Goal: Answer question/provide support: Share knowledge or assist other users

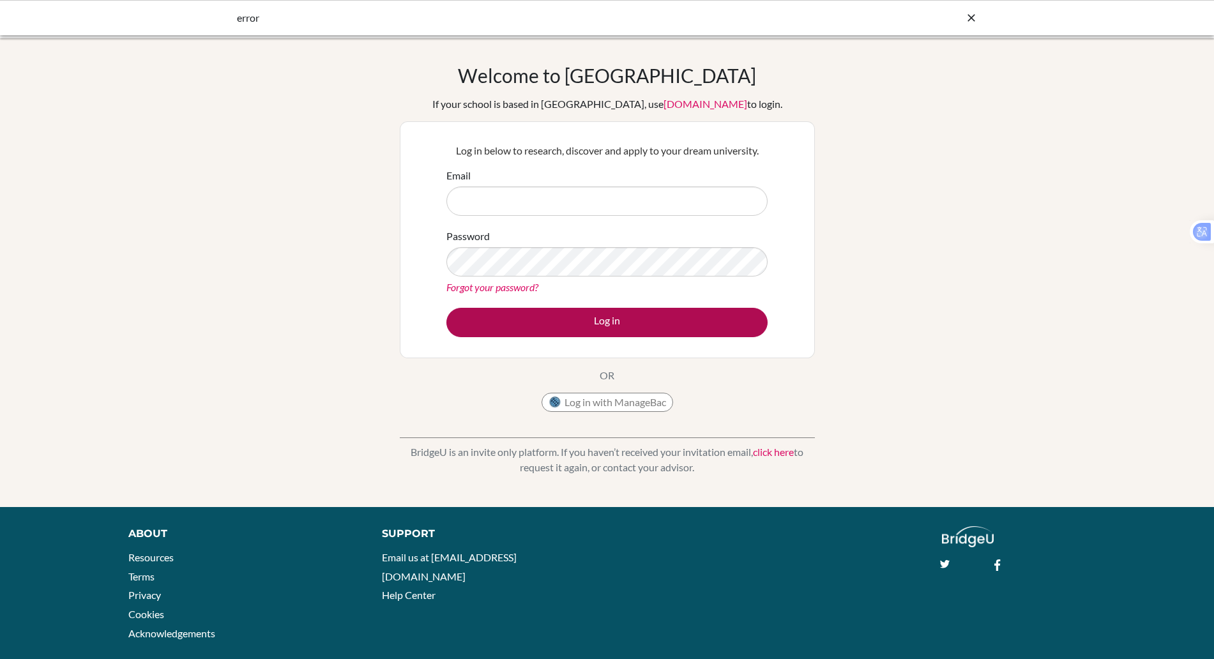
type input "[PERSON_NAME][EMAIL_ADDRESS][PERSON_NAME][DOMAIN_NAME]"
click at [587, 322] on button "Log in" at bounding box center [606, 322] width 321 height 29
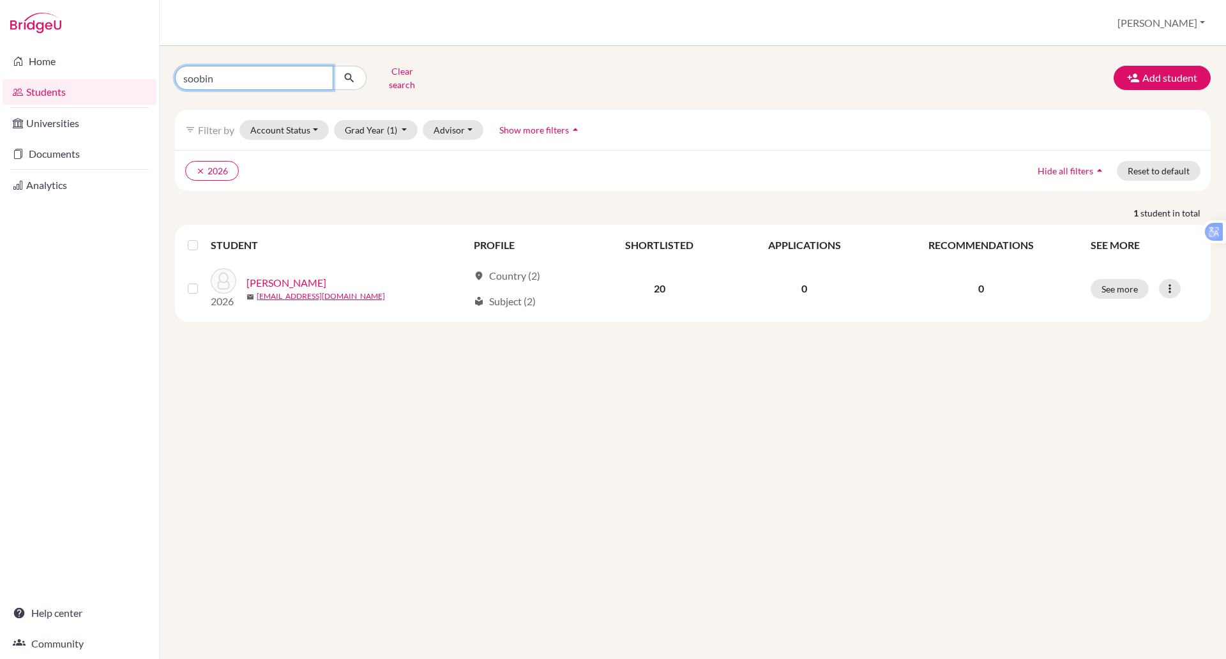
click at [249, 77] on input "soobin" at bounding box center [254, 78] width 158 height 24
type input "s"
type input "hai an [PERSON_NAME]"
click button "submit" at bounding box center [350, 78] width 34 height 24
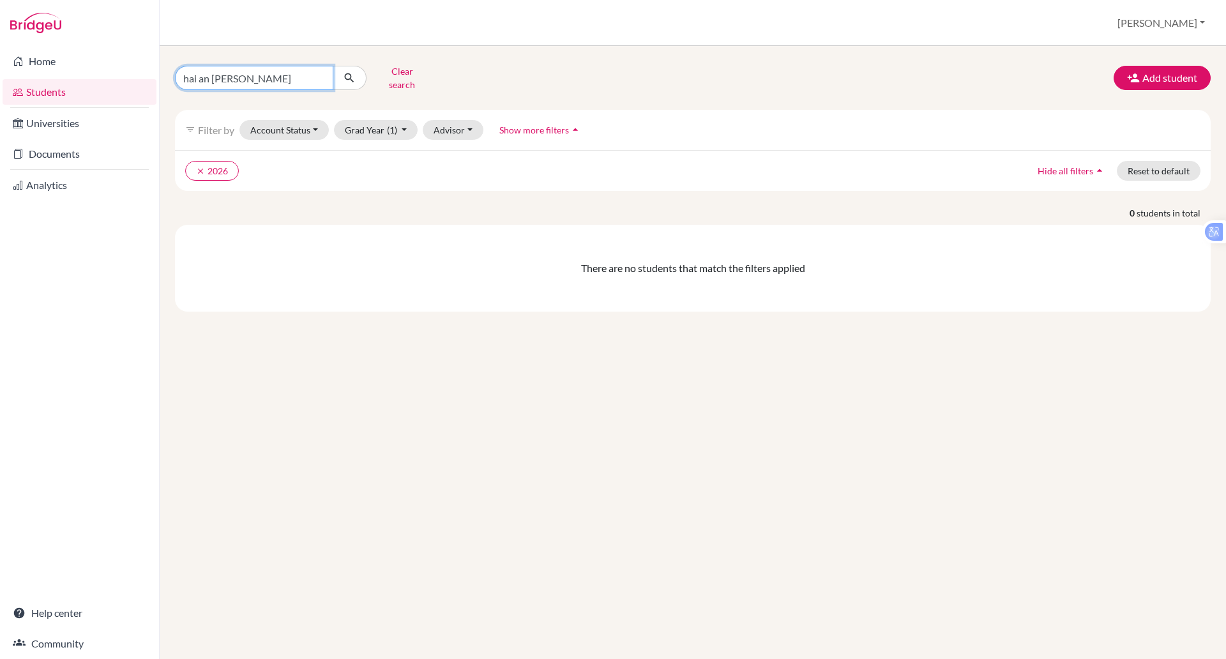
click at [288, 80] on input "hai an [PERSON_NAME]" at bounding box center [254, 78] width 158 height 24
type input "hai an [PERSON_NAME]"
click button "submit" at bounding box center [350, 78] width 34 height 24
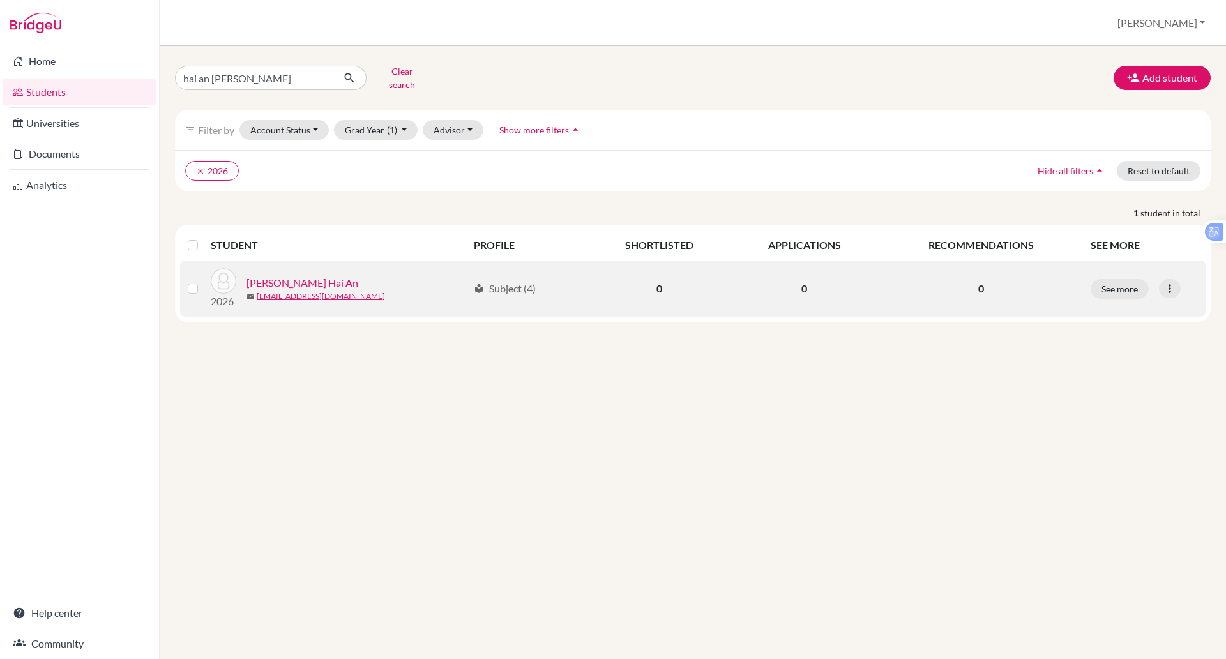
click at [305, 275] on link "[PERSON_NAME] Hai An" at bounding box center [302, 282] width 112 height 15
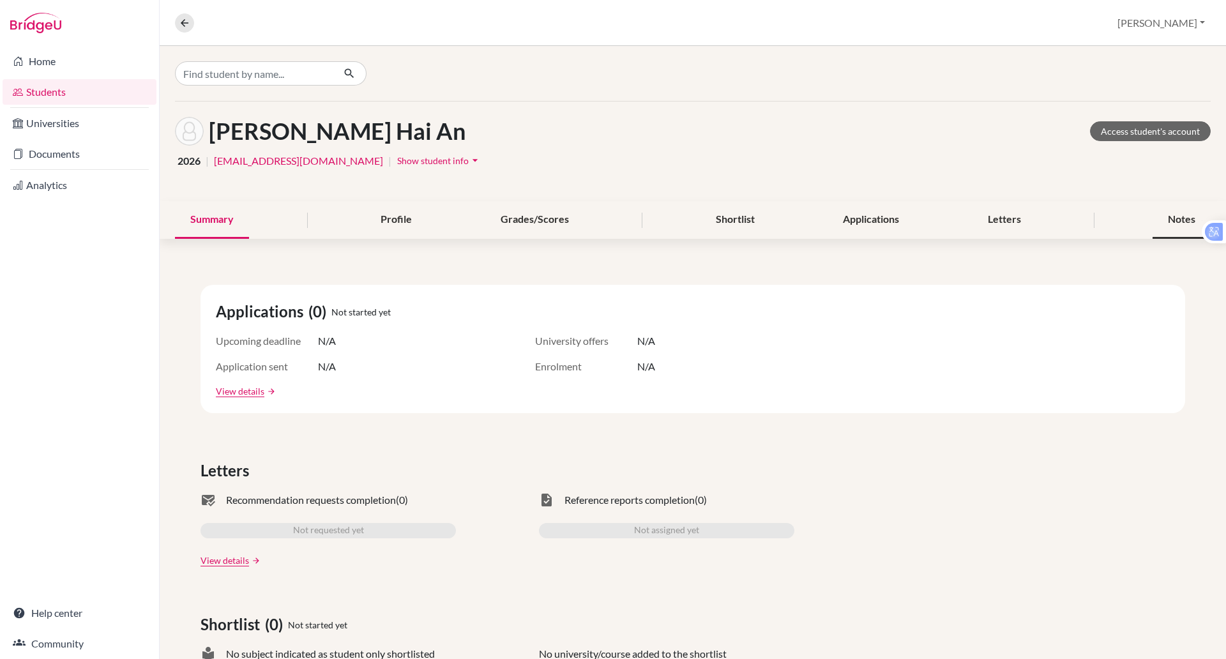
click at [1163, 212] on div "Notes" at bounding box center [1182, 220] width 58 height 38
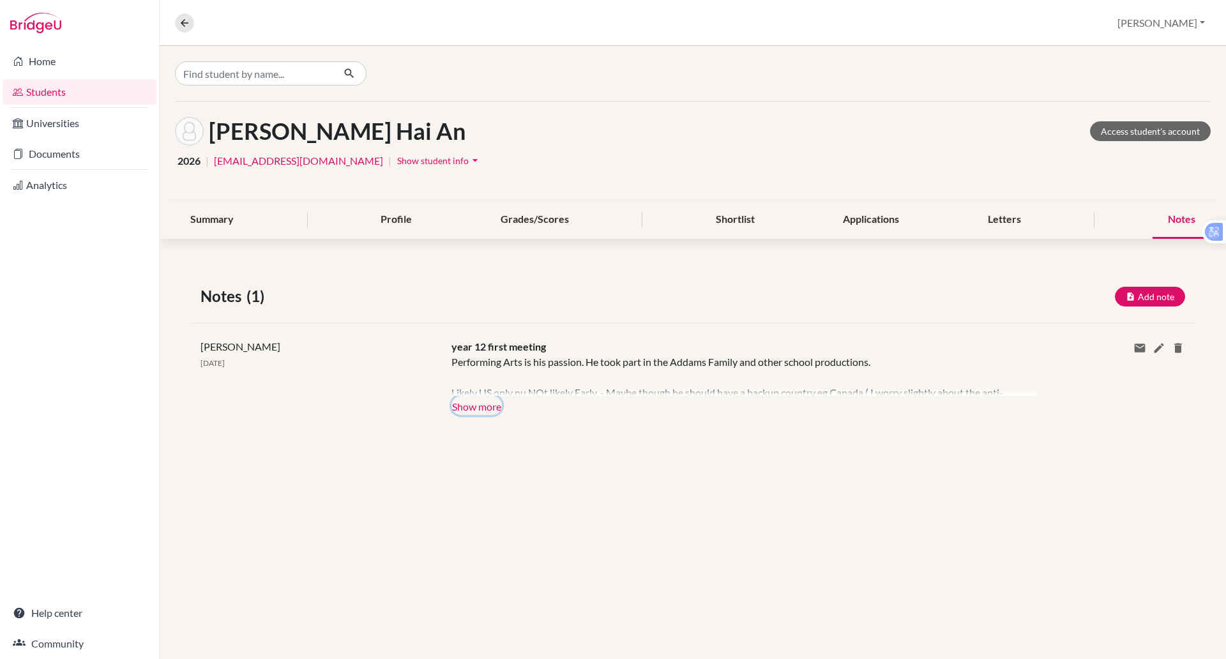
click at [485, 405] on button "Show more" at bounding box center [476, 405] width 50 height 19
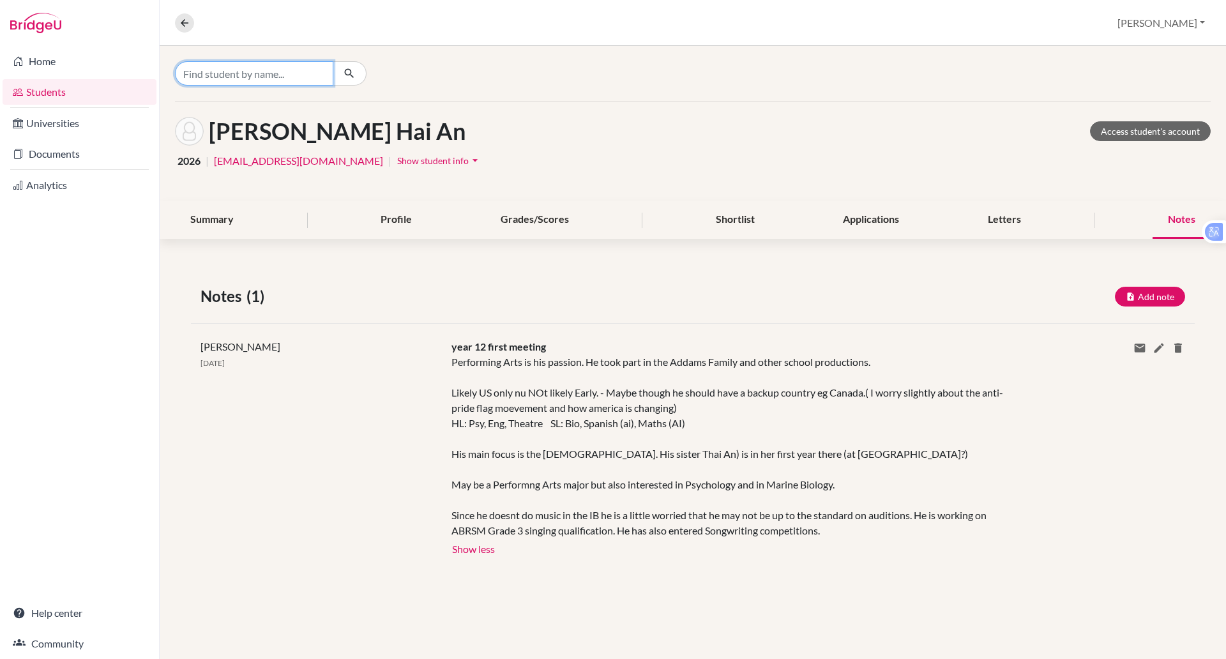
click at [239, 70] on input "Find student by name..." at bounding box center [254, 73] width 158 height 24
type input "[PERSON_NAME]"
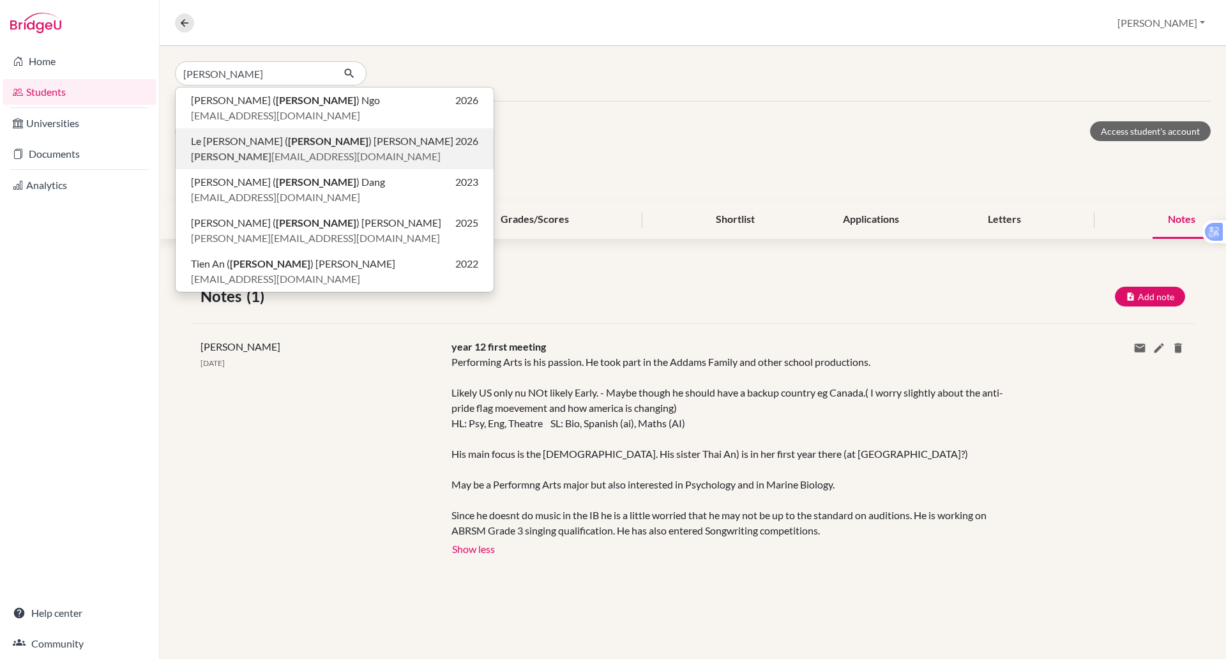
click at [259, 154] on span "[PERSON_NAME] [EMAIL_ADDRESS][DOMAIN_NAME]" at bounding box center [316, 156] width 250 height 15
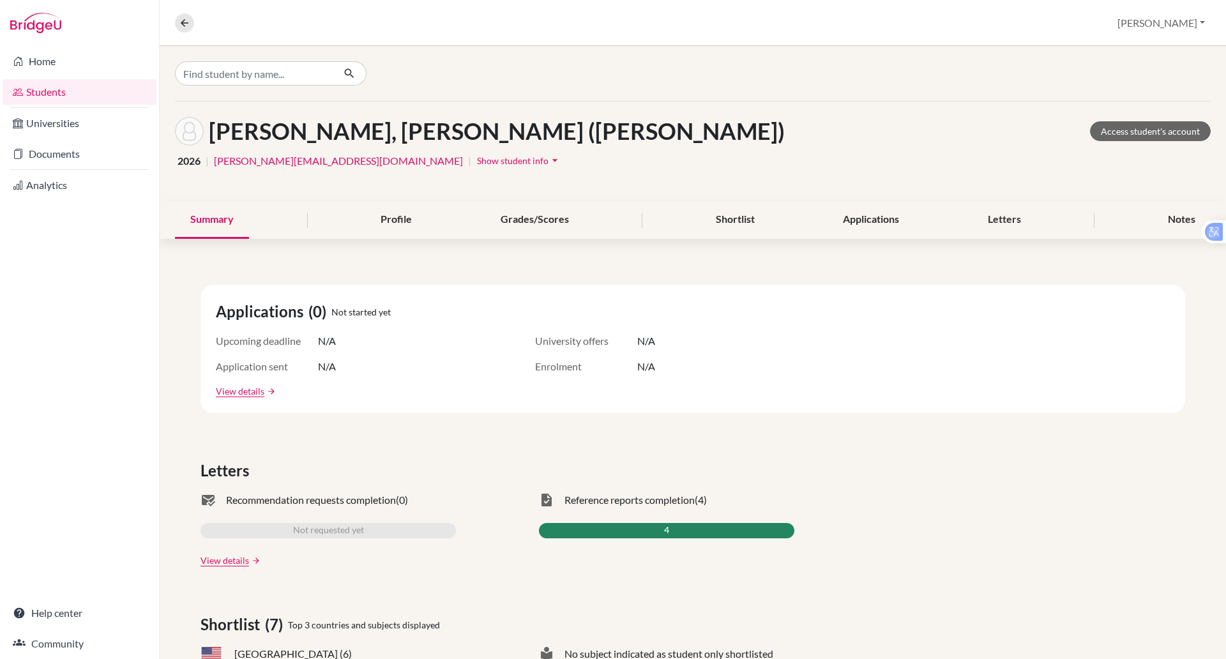
click at [477, 159] on span "Show student info" at bounding box center [513, 160] width 72 height 11
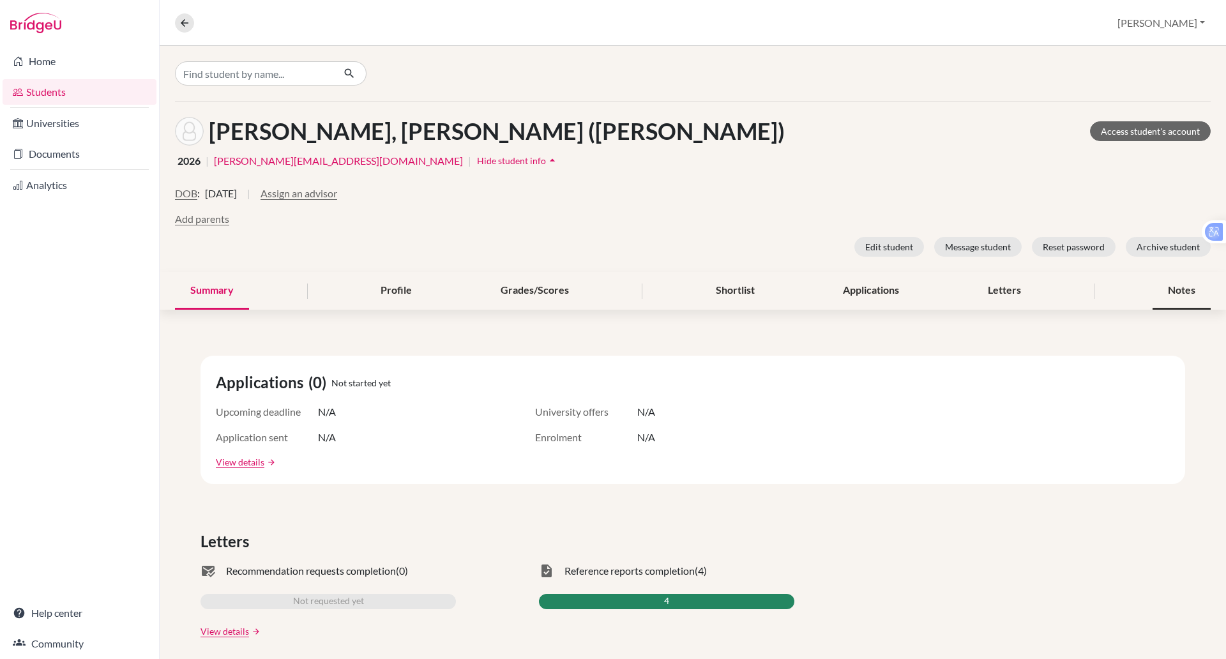
click at [1167, 296] on div "Notes" at bounding box center [1182, 291] width 58 height 38
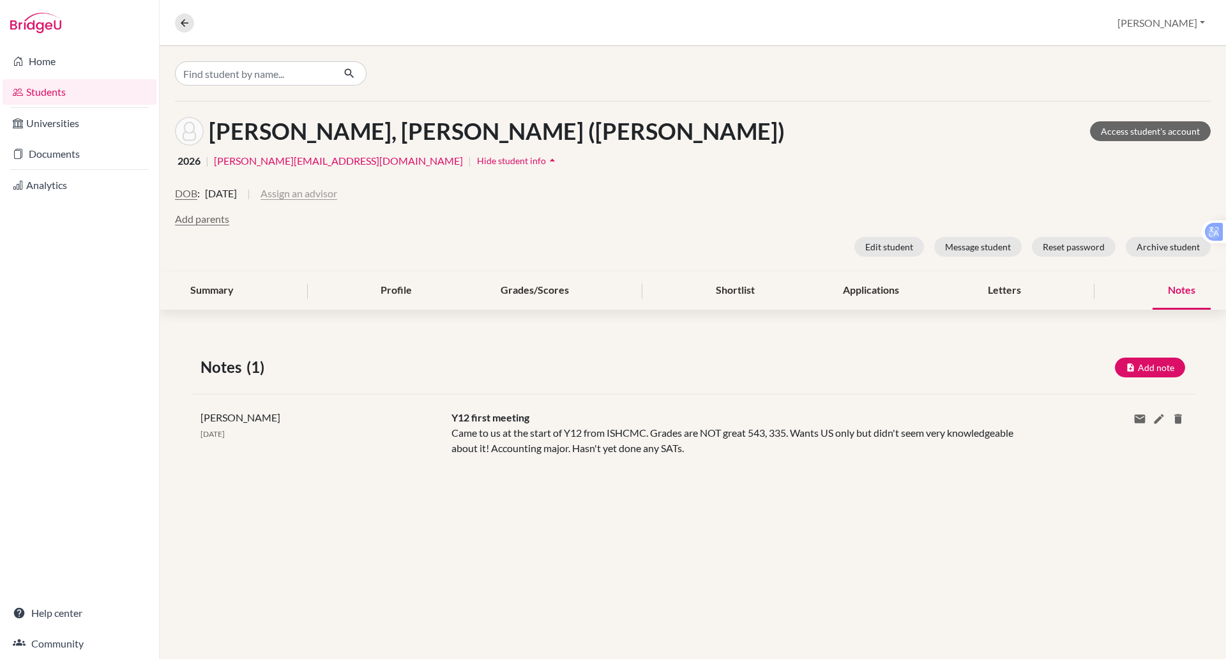
click at [337, 194] on button "Assign an advisor" at bounding box center [299, 193] width 77 height 15
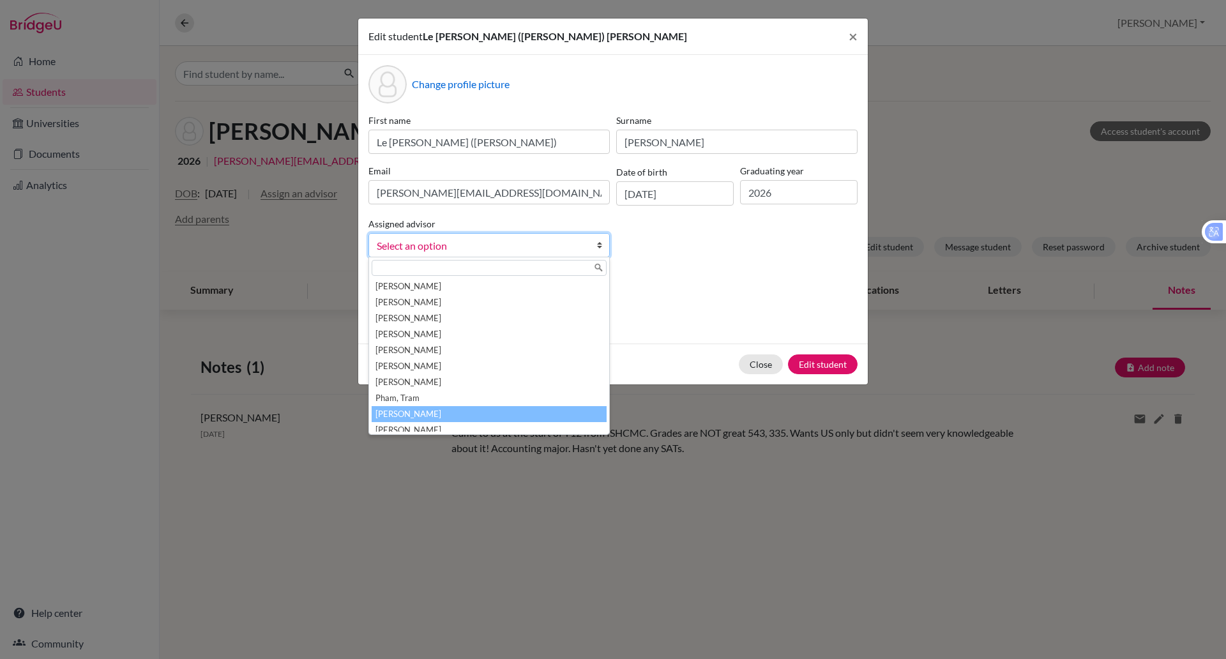
click at [436, 416] on li "[PERSON_NAME]" at bounding box center [489, 414] width 235 height 16
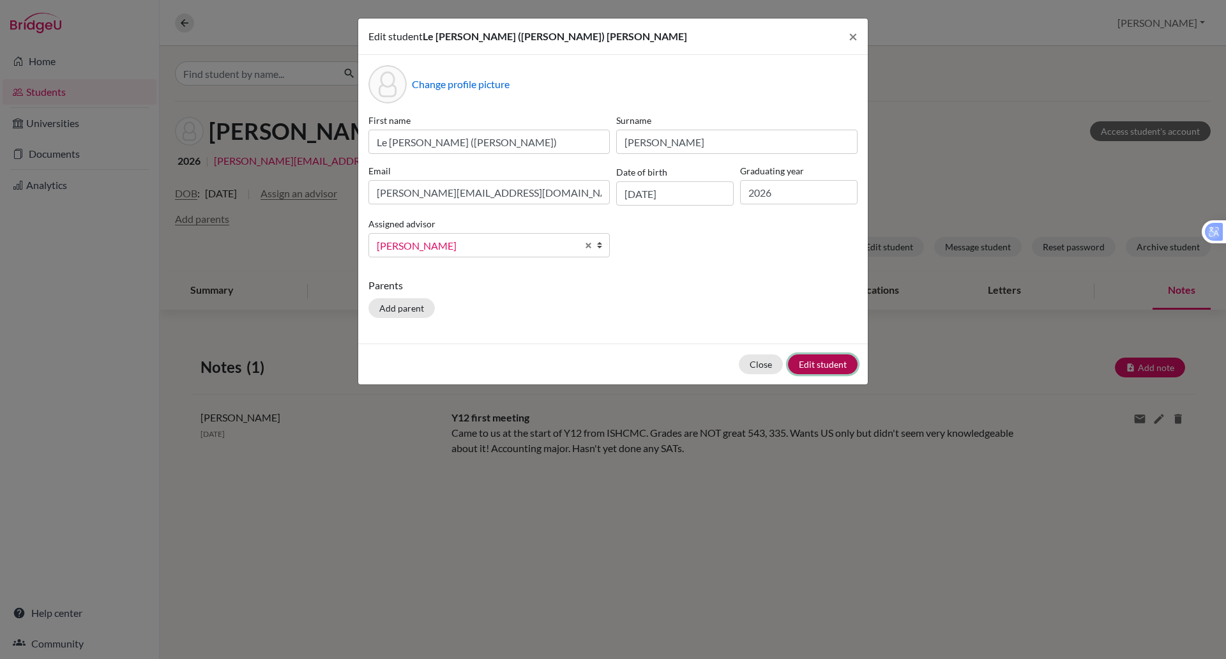
click at [814, 364] on button "Edit student" at bounding box center [823, 364] width 70 height 20
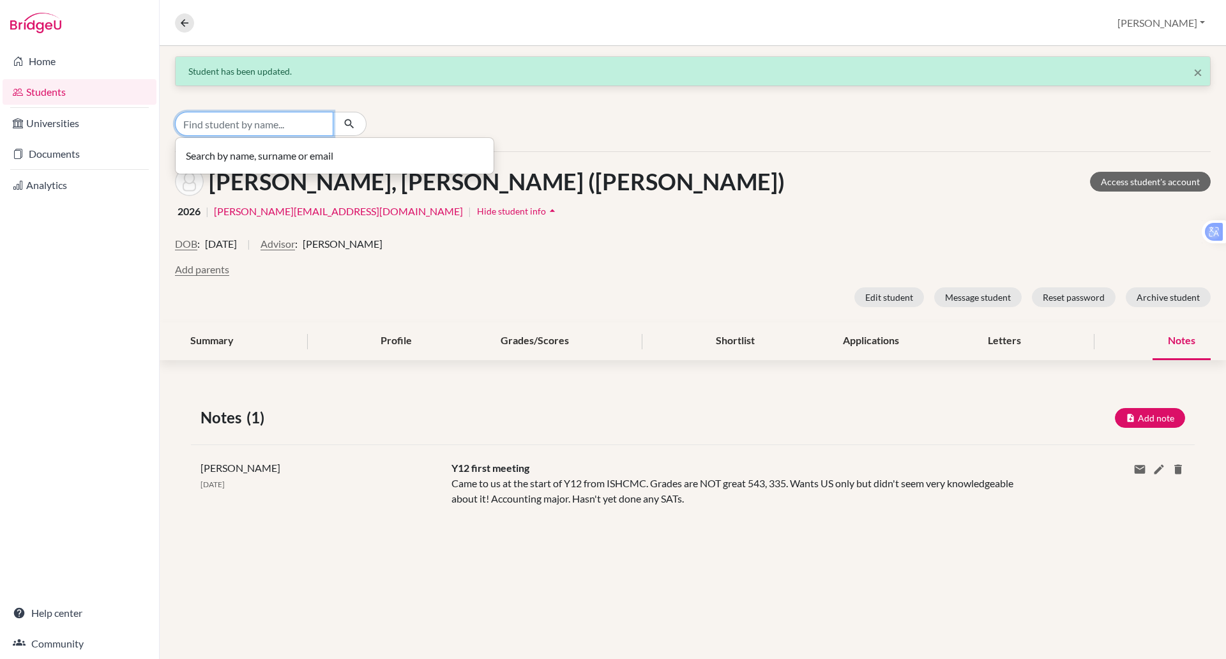
click at [293, 117] on input "Find student by name..." at bounding box center [254, 124] width 158 height 24
type input "dongki"
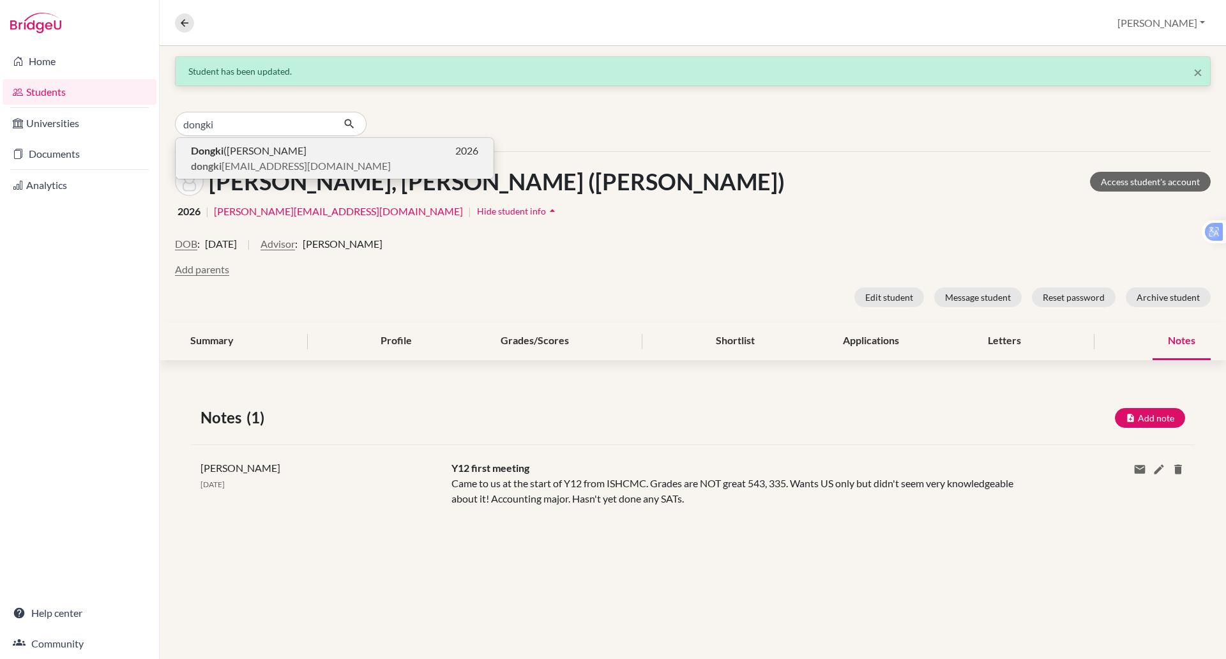
click at [246, 160] on span "dongki [EMAIL_ADDRESS][DOMAIN_NAME]" at bounding box center [291, 165] width 200 height 15
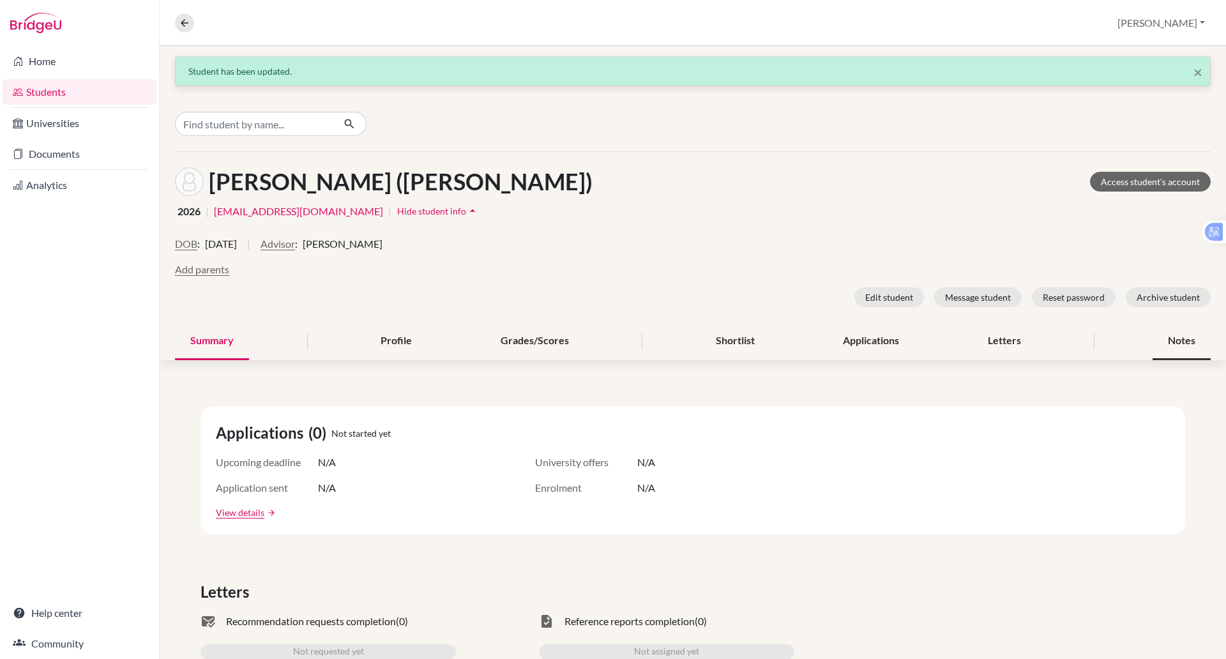
click at [1161, 346] on div "Notes" at bounding box center [1182, 341] width 58 height 38
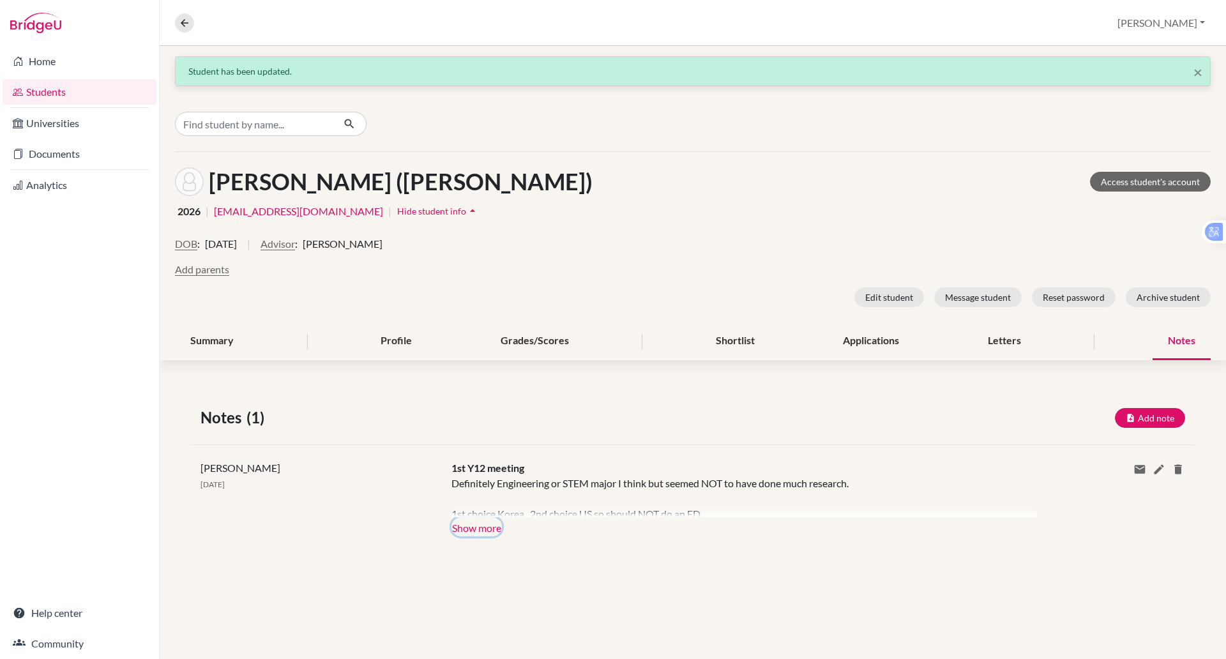
click at [490, 524] on button "Show more" at bounding box center [476, 526] width 50 height 19
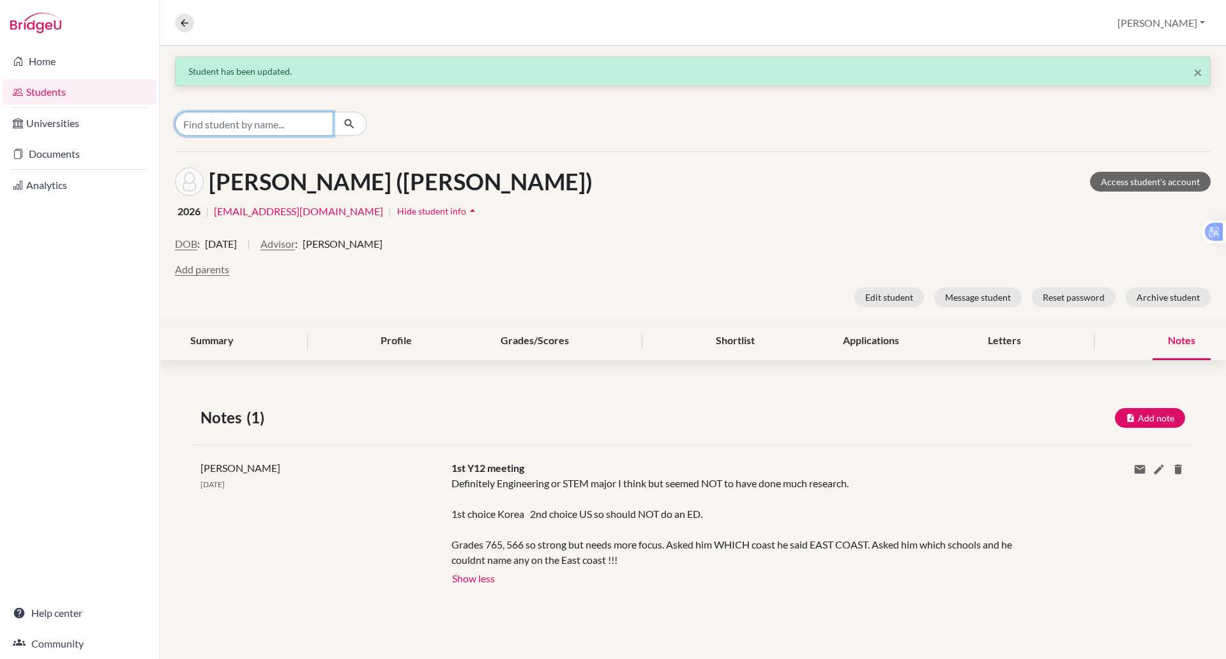
click at [315, 127] on input "Find student by name..." at bounding box center [254, 124] width 158 height 24
click at [348, 125] on icon "button" at bounding box center [349, 123] width 13 height 13
type input "hai [PERSON_NAME]"
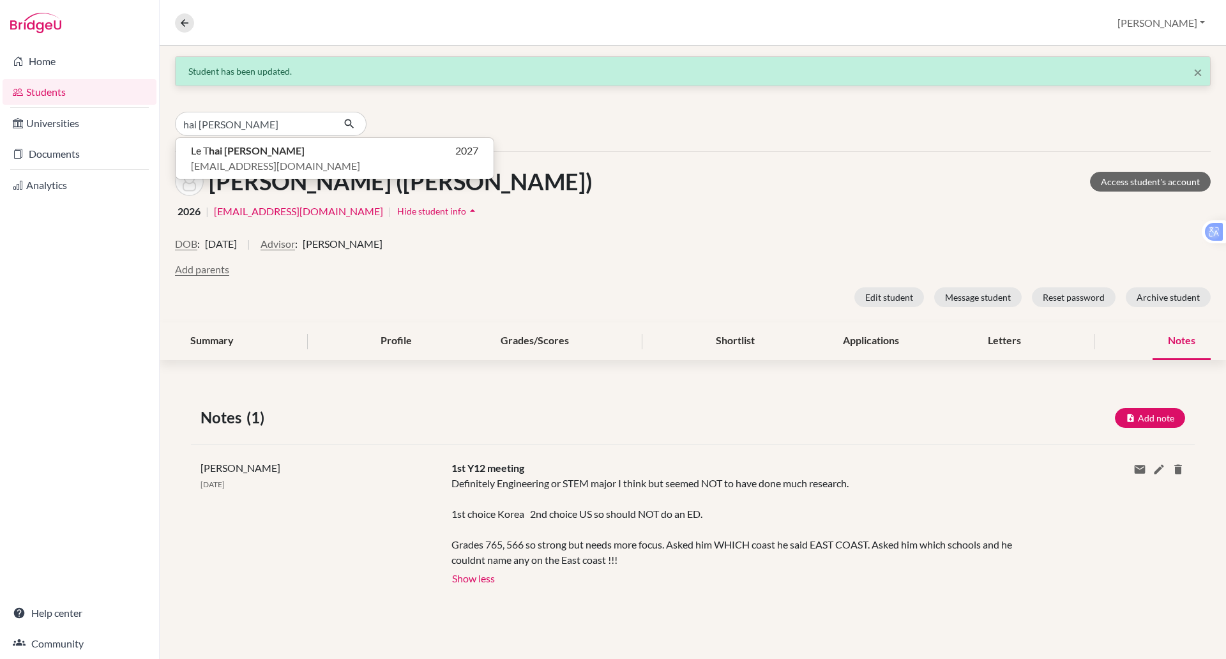
click at [401, 100] on div "hai [PERSON_NAME] Le T hai [PERSON_NAME] 2027 [EMAIL_ADDRESS][DOMAIN_NAME]" at bounding box center [693, 123] width 1066 height 55
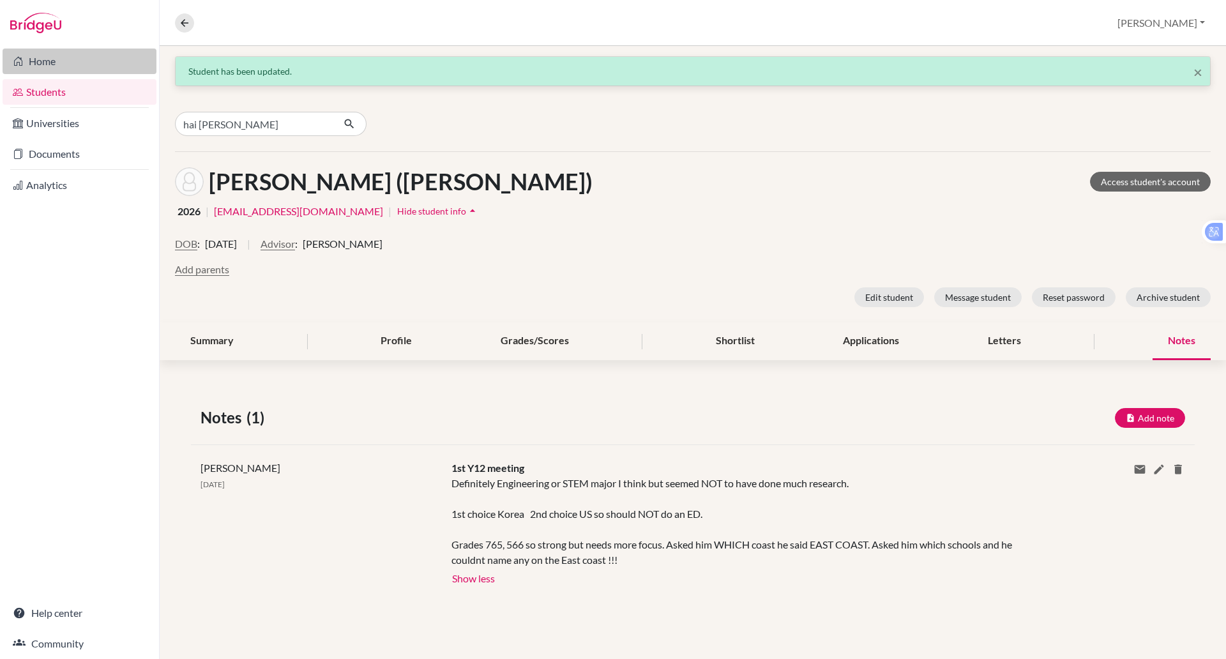
click at [54, 70] on link "Home" at bounding box center [80, 62] width 154 height 26
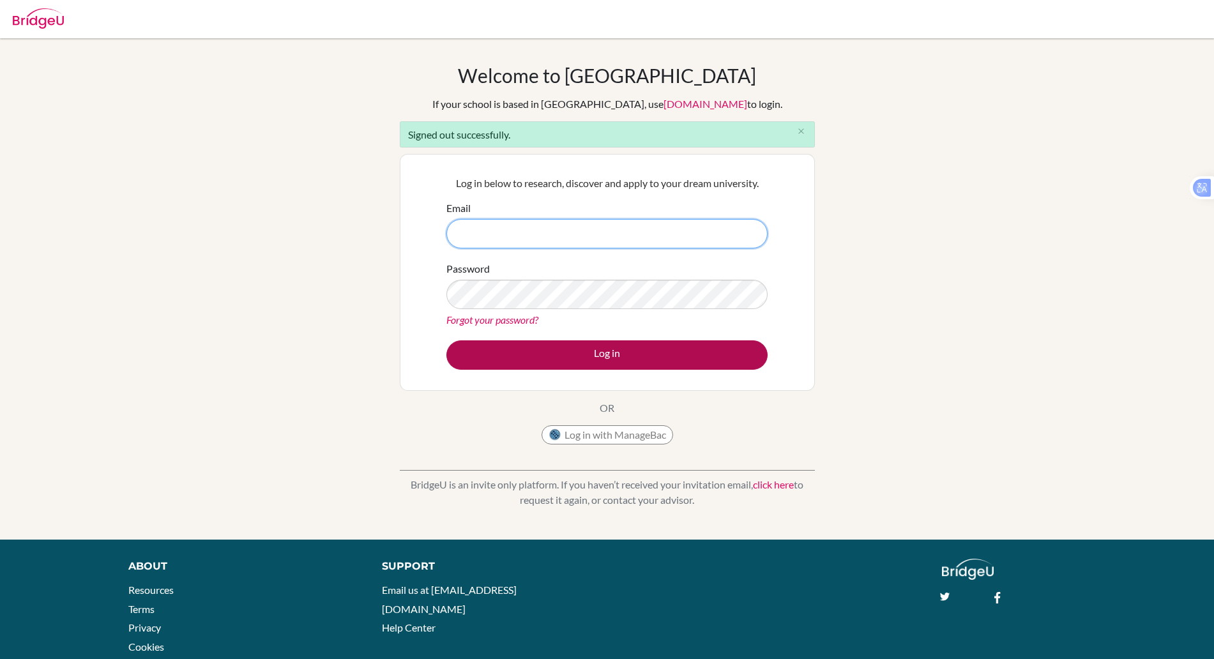
type input "paul.rispin@bisvietnam.com"
click at [602, 352] on button "Log in" at bounding box center [606, 354] width 321 height 29
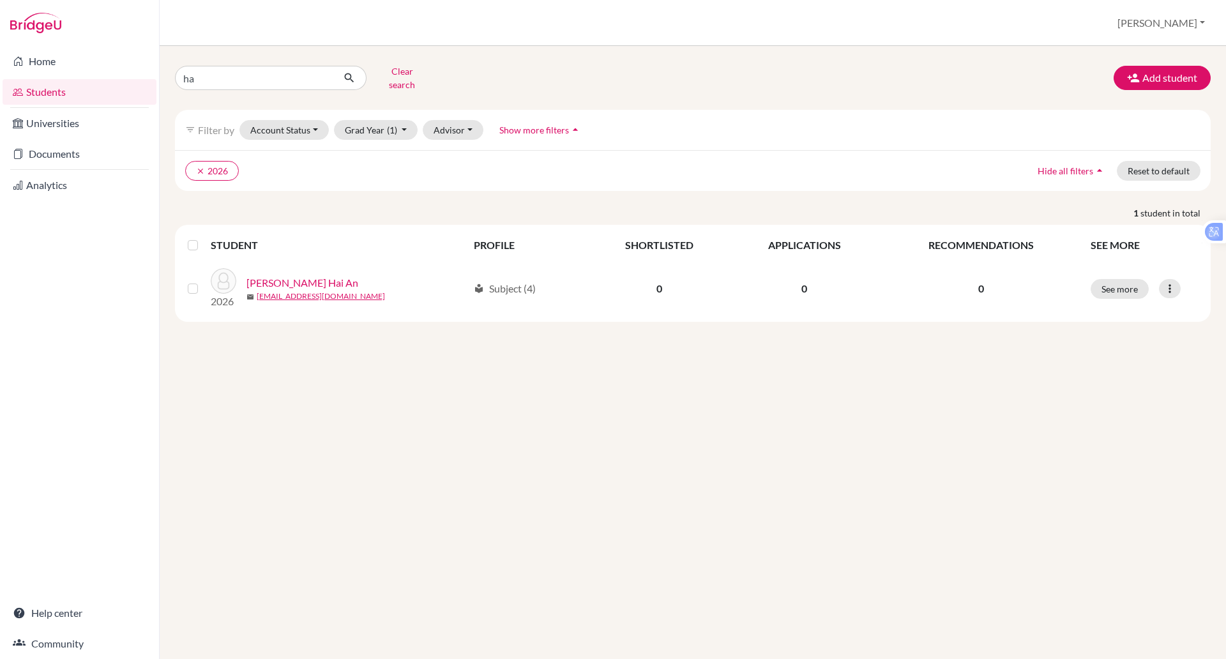
type input "h"
type input "[PERSON_NAME]"
click button "submit" at bounding box center [350, 78] width 34 height 24
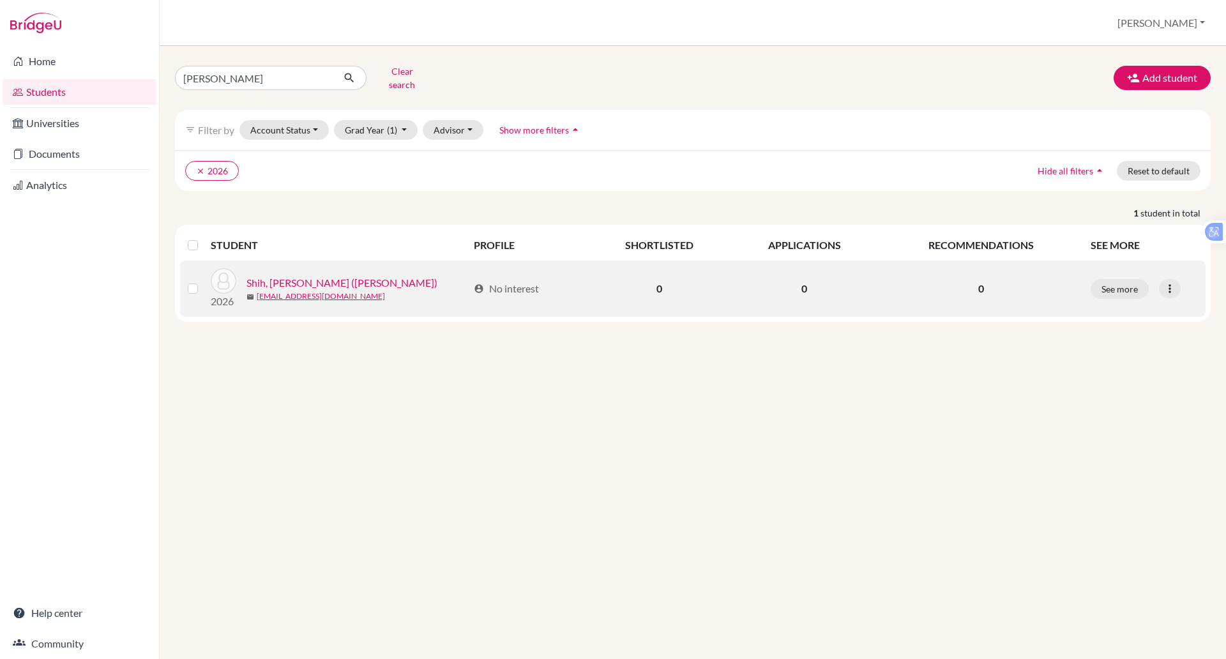
click at [336, 275] on link "Shih, [PERSON_NAME] ([PERSON_NAME])" at bounding box center [341, 282] width 191 height 15
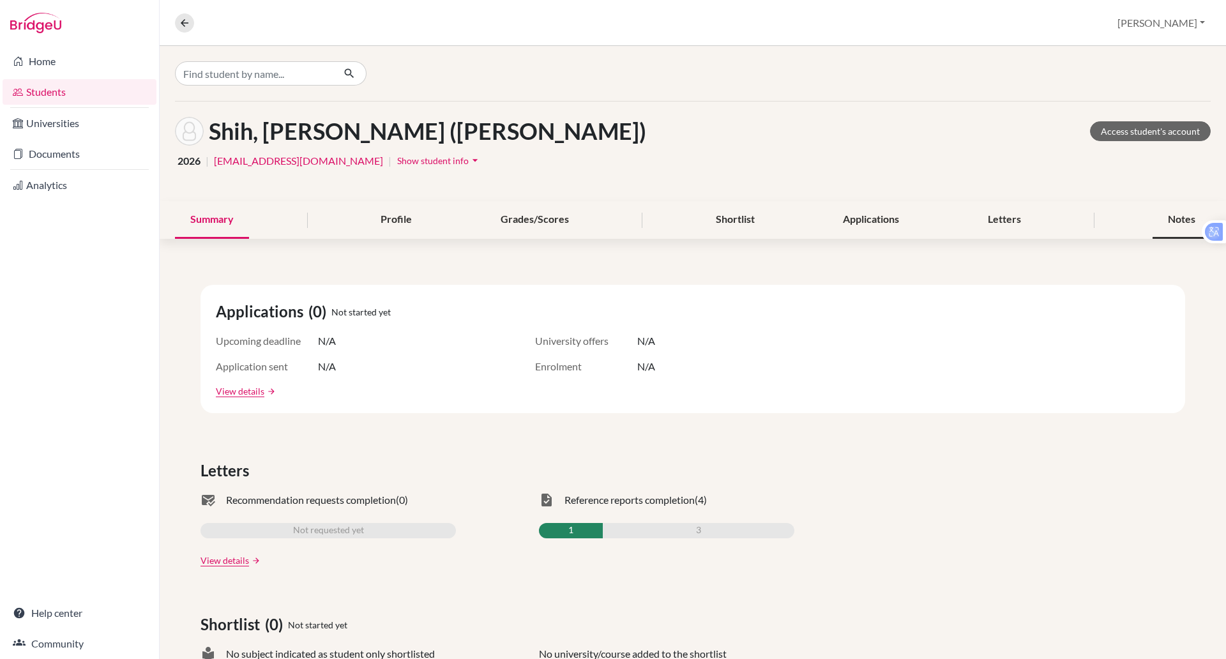
click at [1156, 209] on div "Notes" at bounding box center [1182, 220] width 58 height 38
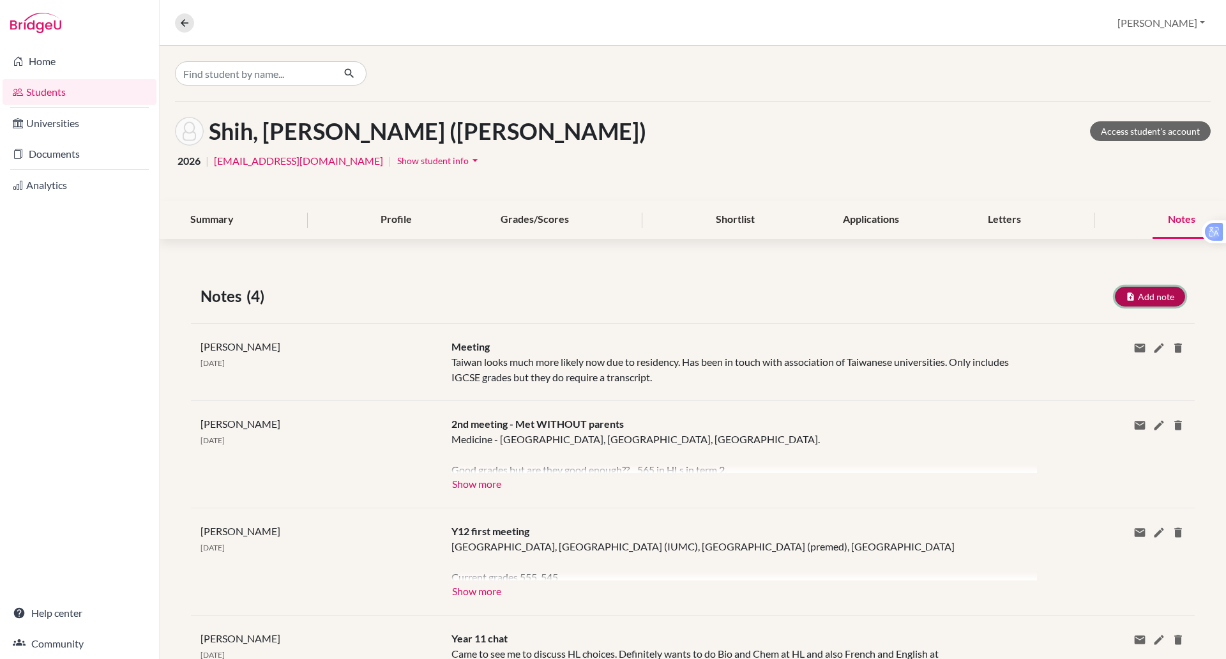
click at [1140, 296] on button "Add note" at bounding box center [1150, 297] width 70 height 20
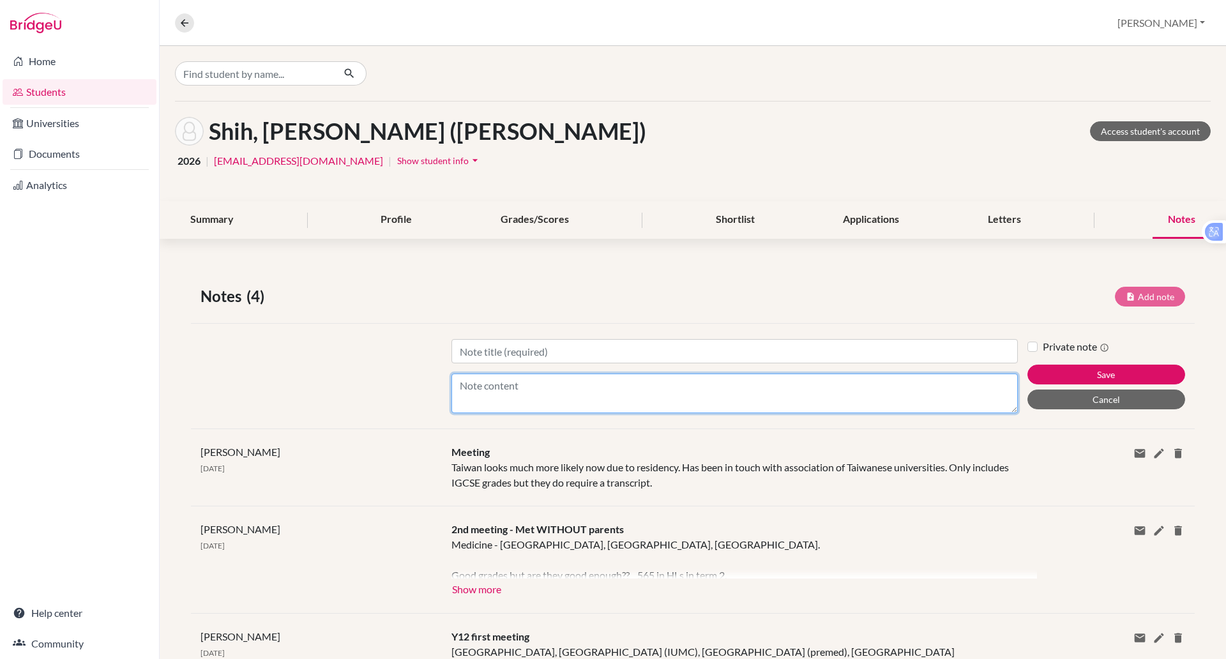
click at [553, 390] on textarea "Content" at bounding box center [734, 394] width 566 height 40
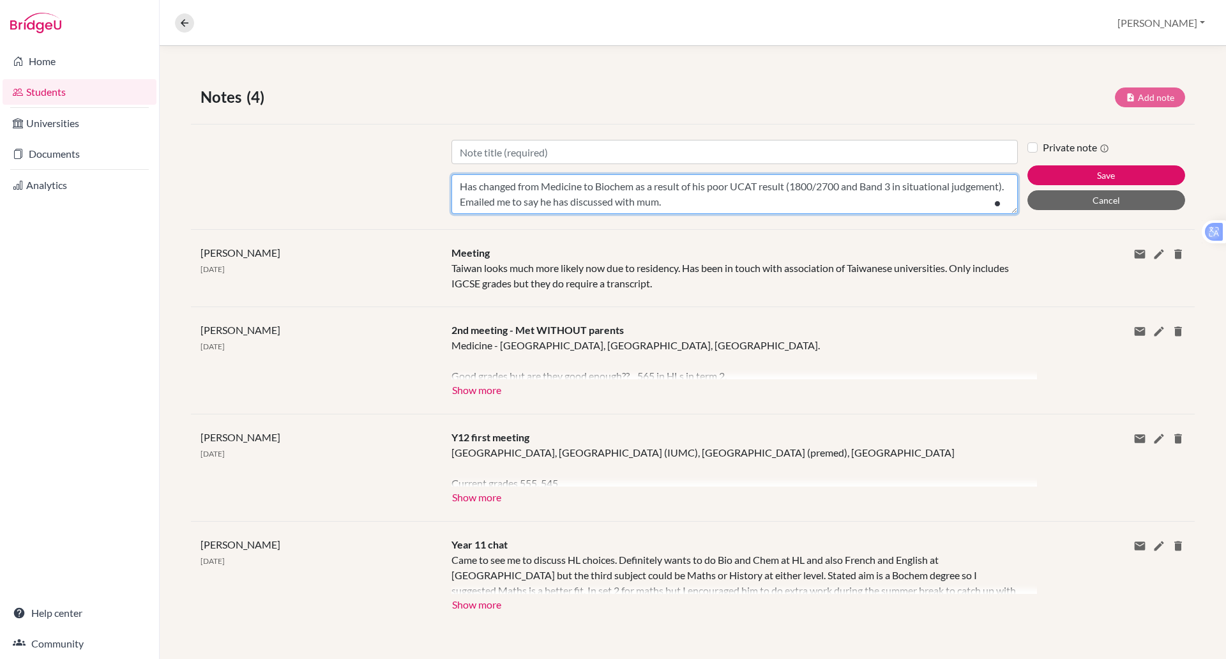
type textarea "Has changed from Medicine to Biochem as a result of his poor UCAT result (1800/…"
click at [501, 156] on input "Title" at bounding box center [734, 152] width 566 height 24
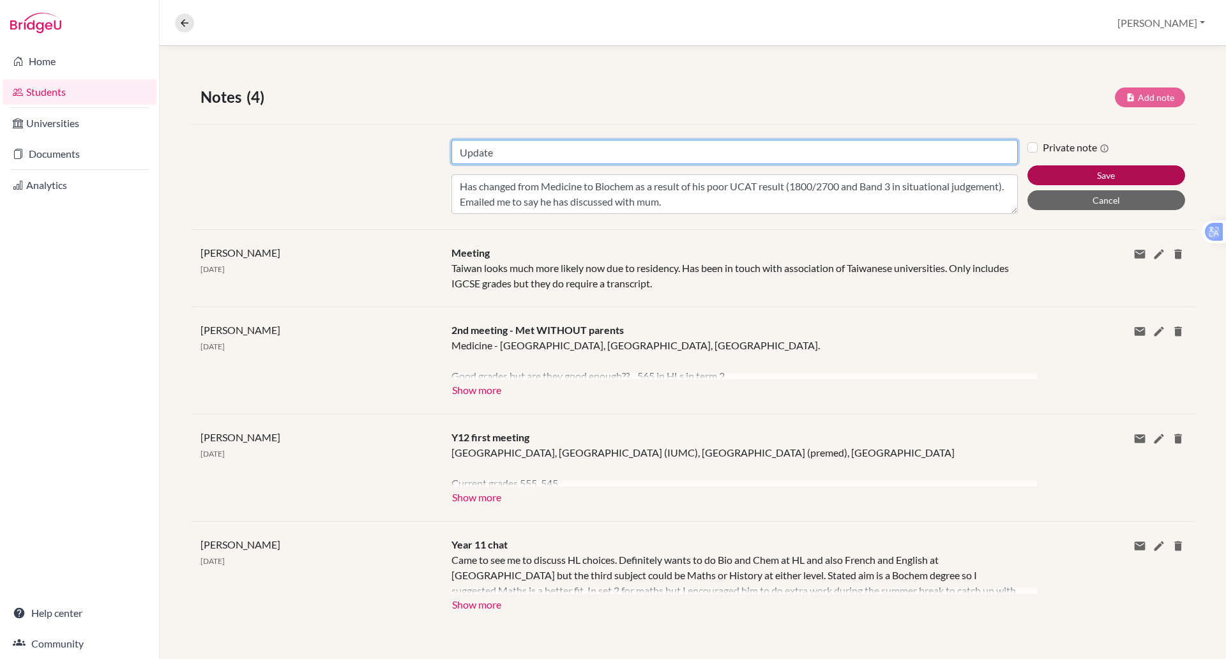
type input "Update"
click at [1055, 172] on button "Save" at bounding box center [1106, 175] width 158 height 20
